Goal: Check status: Check status

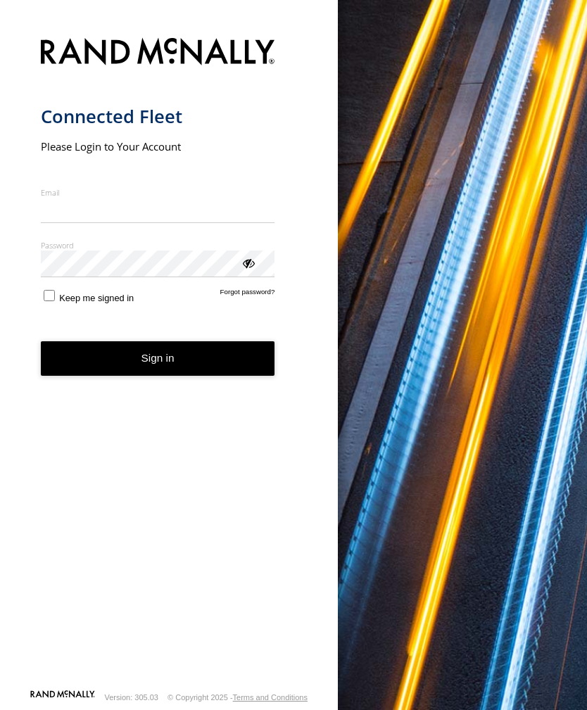
type input "**********"
click at [158, 364] on button "Sign in" at bounding box center [158, 358] width 234 height 34
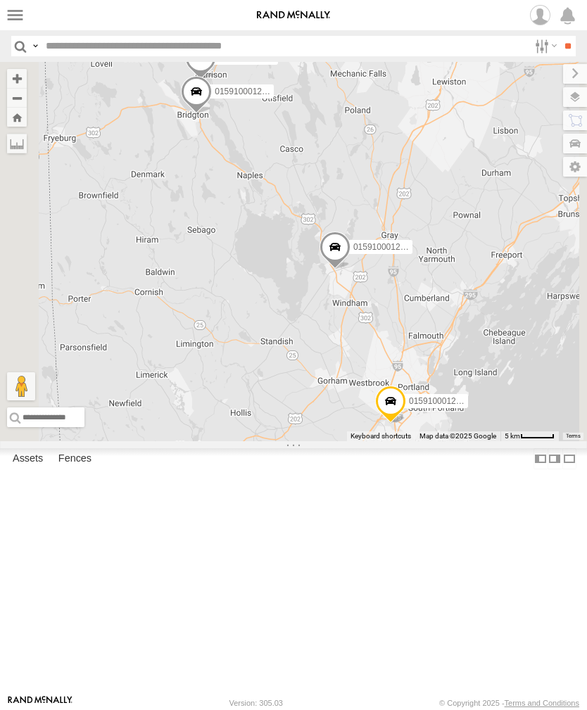
click at [19, 13] on label at bounding box center [15, 15] width 20 height 20
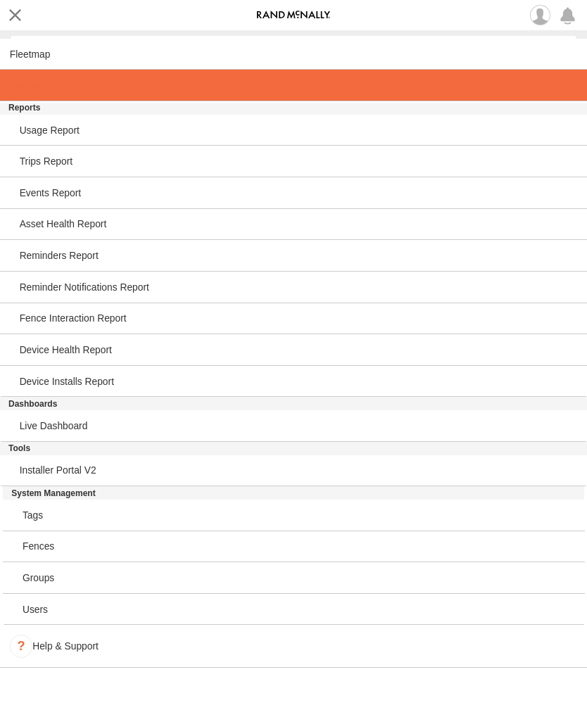
click at [25, 84] on span at bounding box center [24, 85] width 29 height 11
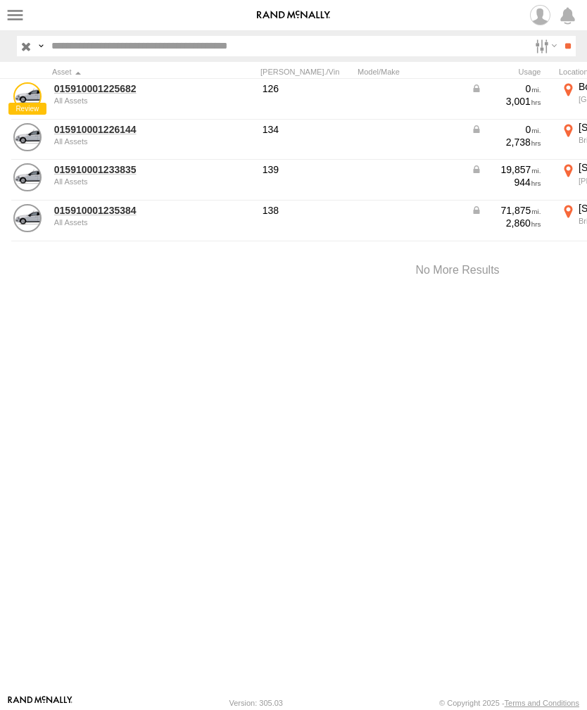
click at [76, 134] on link "015910001226144" at bounding box center [122, 129] width 137 height 13
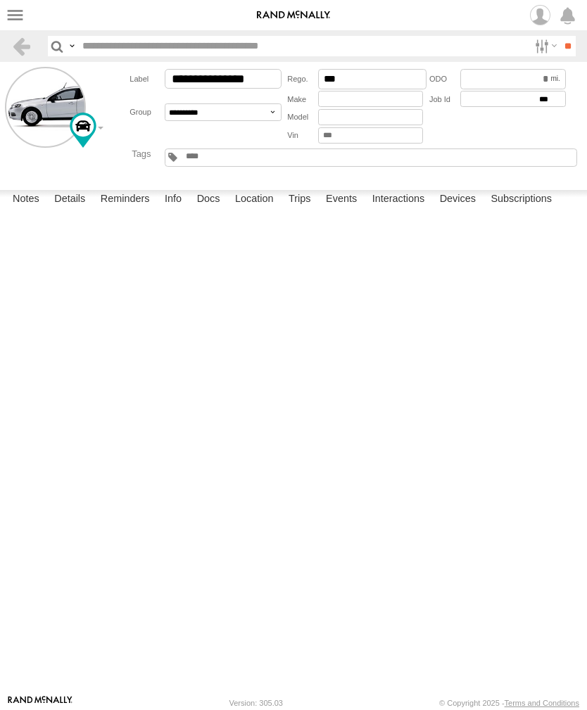
click at [347, 210] on label "Events" at bounding box center [341, 200] width 45 height 20
click at [14, 24] on label at bounding box center [15, 15] width 20 height 20
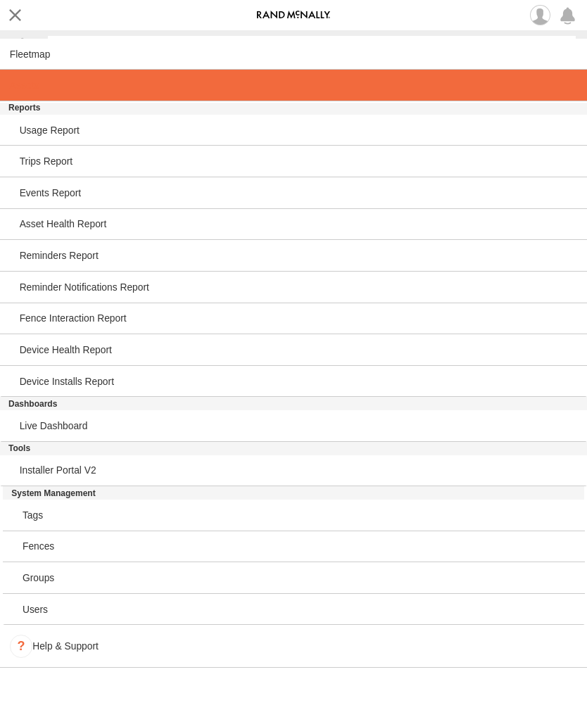
click at [34, 87] on span at bounding box center [24, 85] width 29 height 11
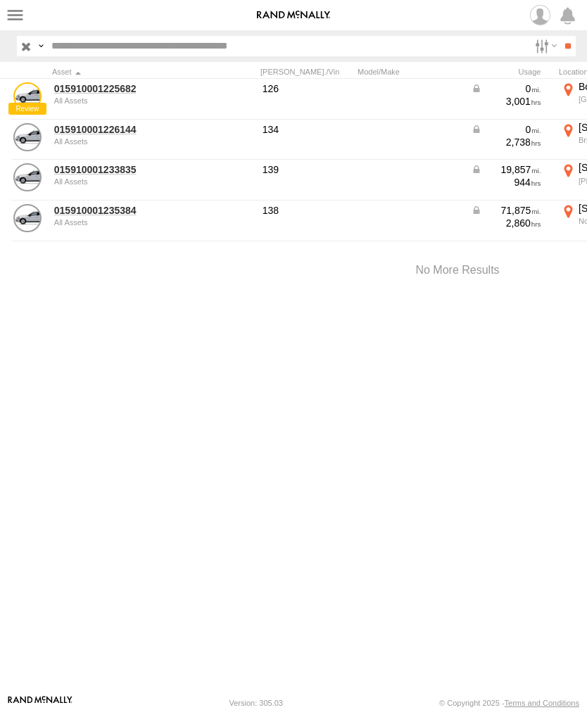
click at [107, 172] on link "015910001233835" at bounding box center [122, 169] width 137 height 13
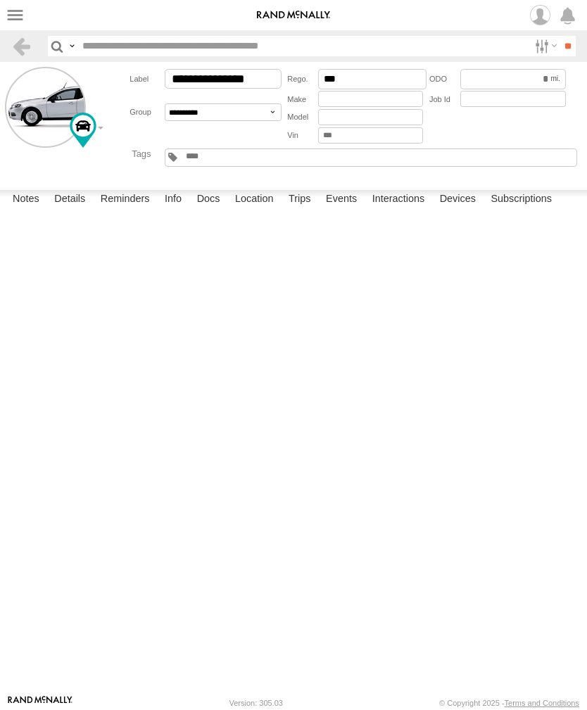
click at [348, 210] on label "Events" at bounding box center [341, 200] width 45 height 20
